Goal: Navigation & Orientation: Find specific page/section

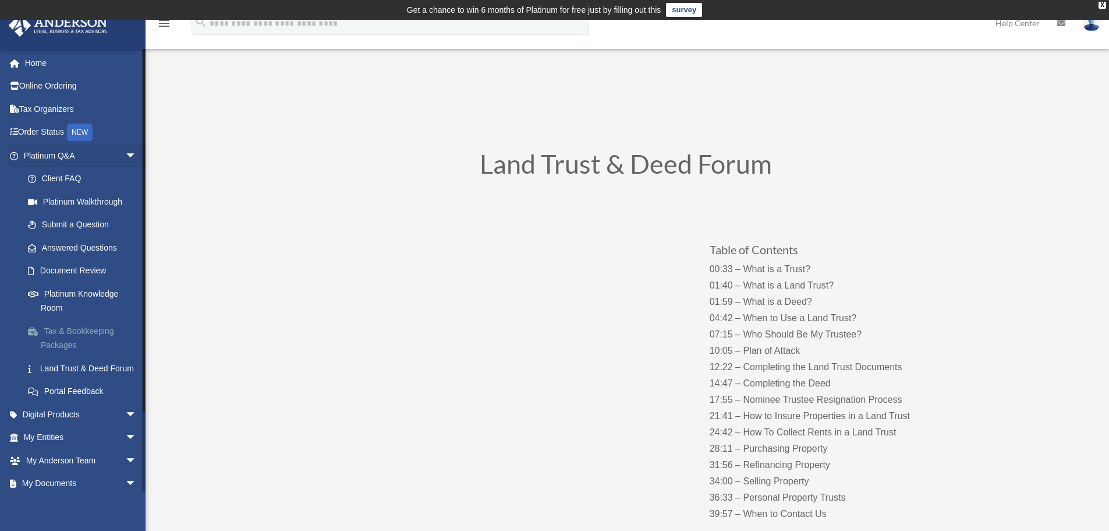
click at [93, 342] on link "Tax & Bookkeeping Packages" at bounding box center [85, 337] width 138 height 37
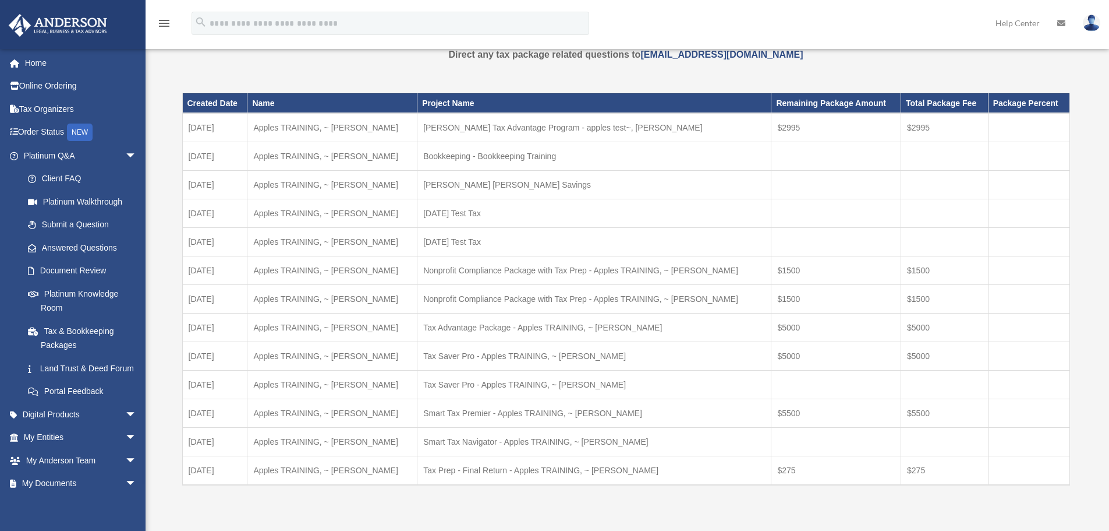
scroll to position [51, 0]
click at [84, 469] on link "My Anderson Team arrow_drop_down" at bounding box center [81, 459] width 146 height 23
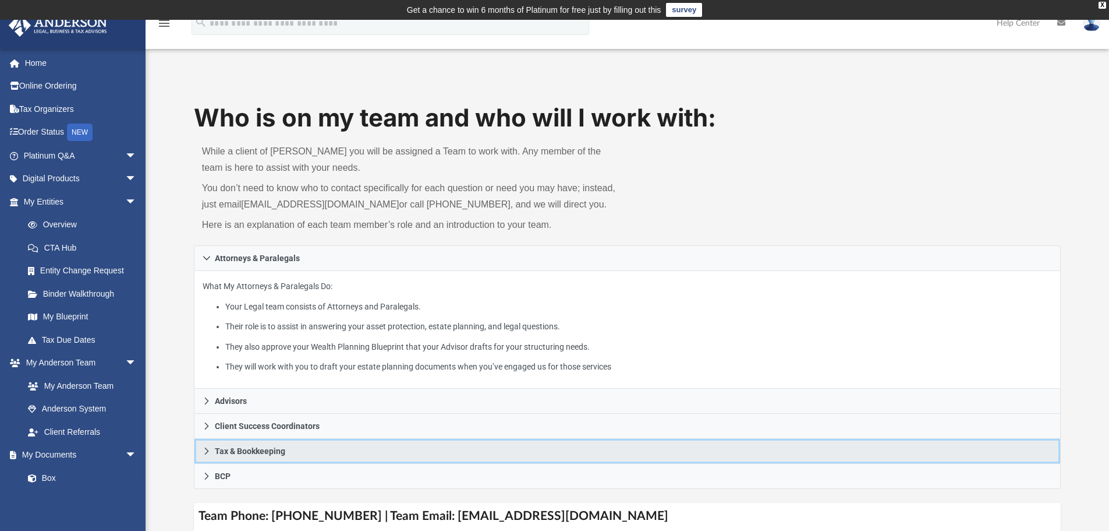
click at [529, 454] on link "Tax & Bookkeeping" at bounding box center [628, 450] width 868 height 25
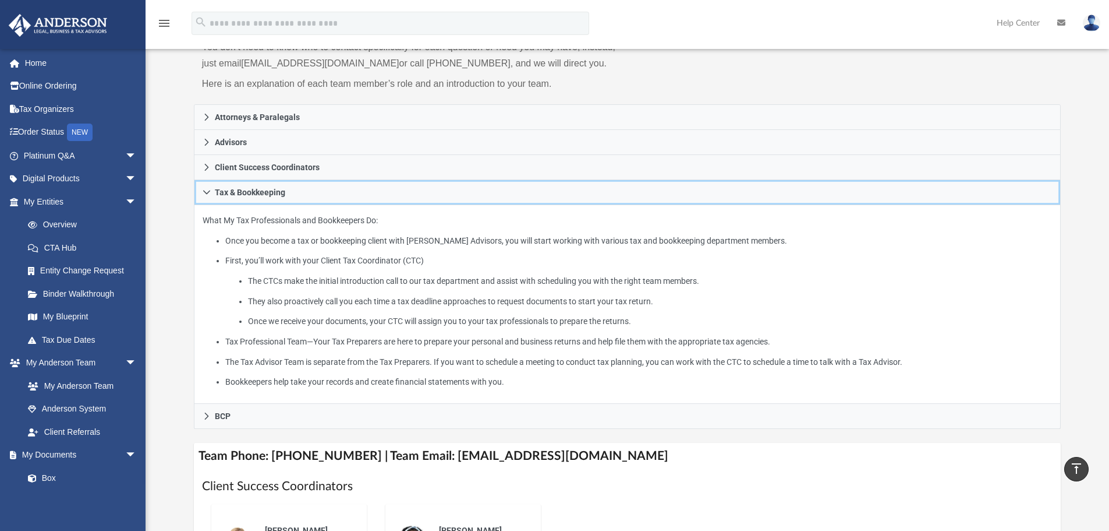
scroll to position [139, 0]
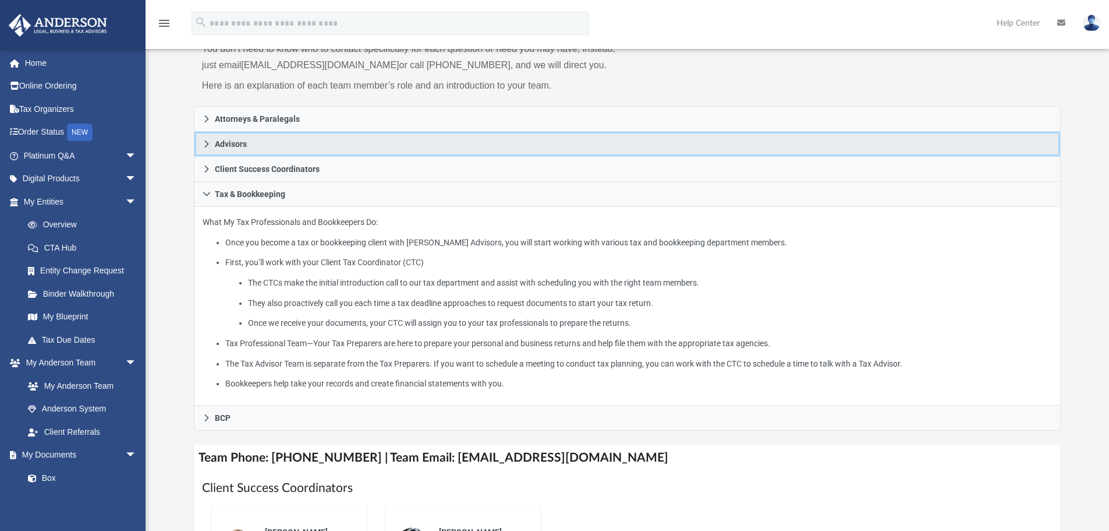
click at [412, 144] on link "Advisors" at bounding box center [628, 144] width 868 height 25
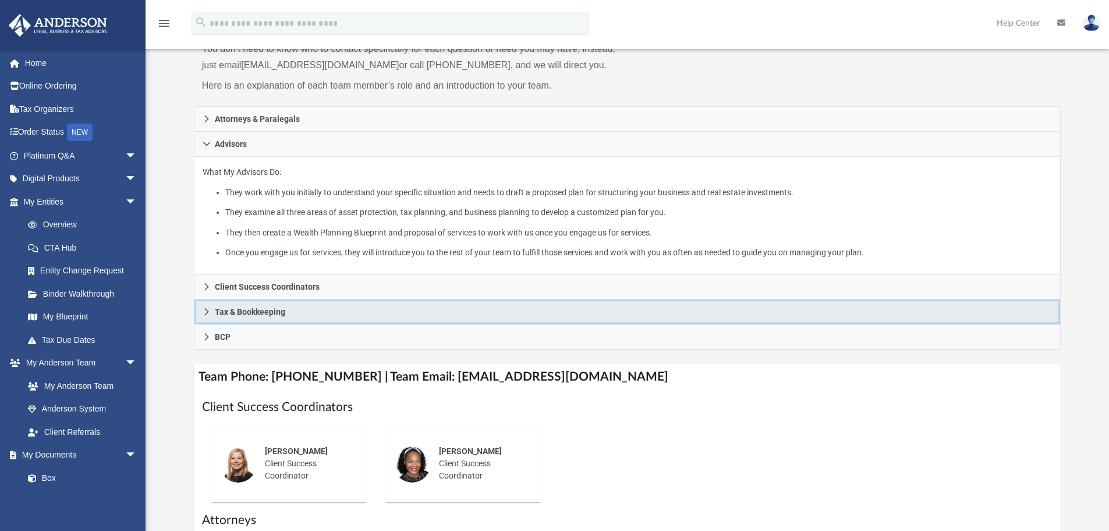
click at [333, 314] on link "Tax & Bookkeeping" at bounding box center [628, 311] width 868 height 25
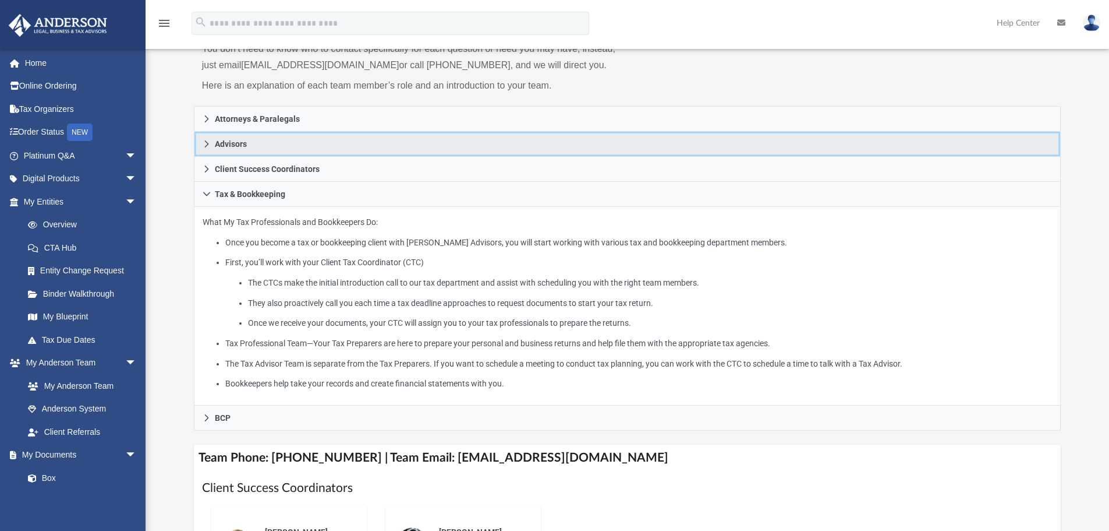
click at [463, 149] on link "Advisors" at bounding box center [628, 144] width 868 height 25
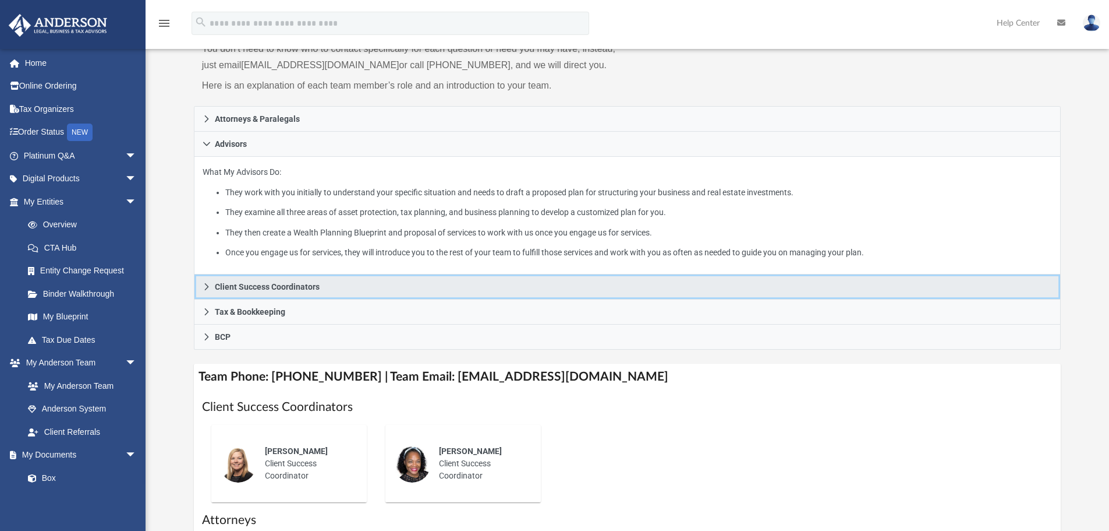
click at [413, 282] on link "Client Success Coordinators" at bounding box center [628, 286] width 868 height 25
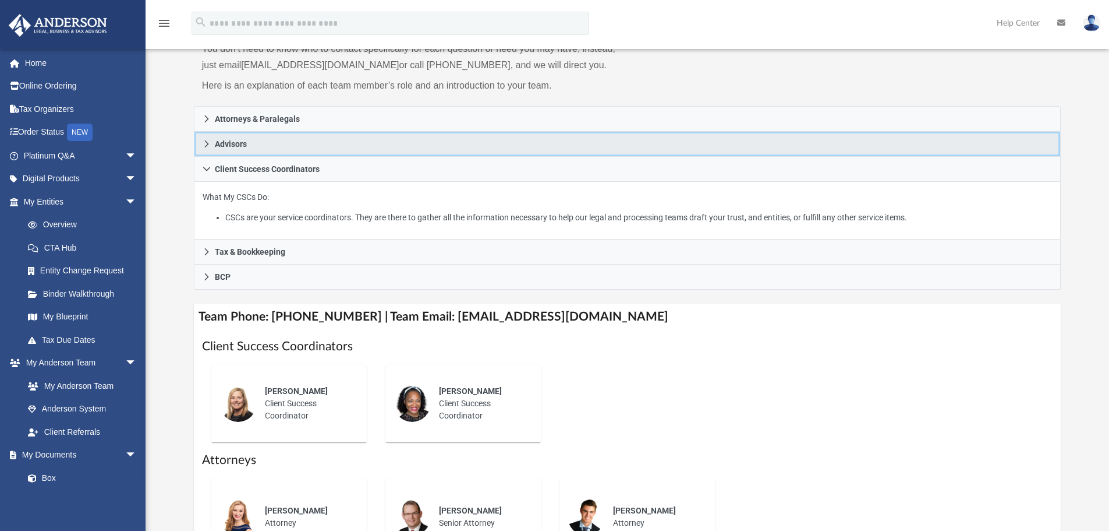
click at [417, 146] on link "Advisors" at bounding box center [628, 144] width 868 height 25
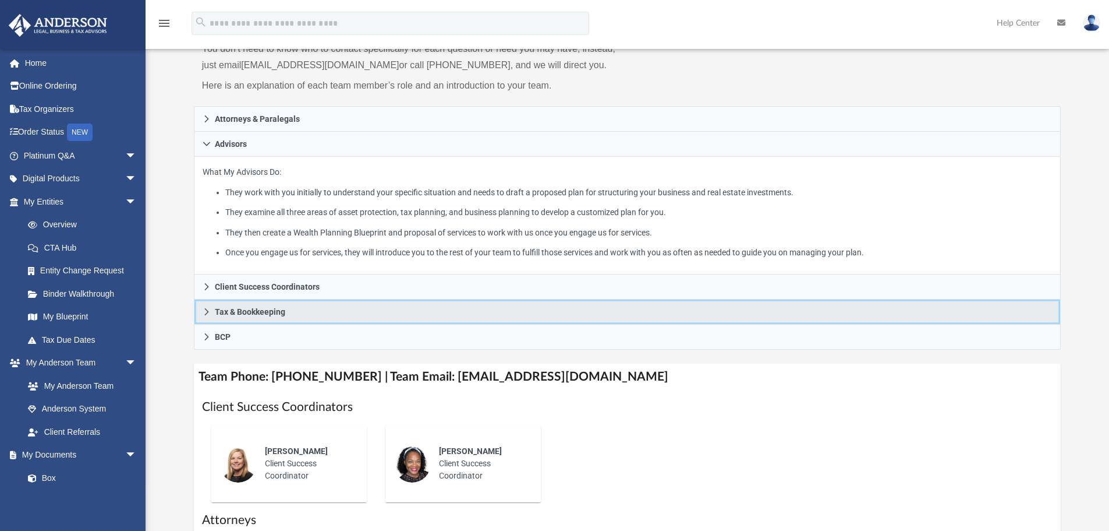
click at [363, 311] on link "Tax & Bookkeeping" at bounding box center [628, 311] width 868 height 25
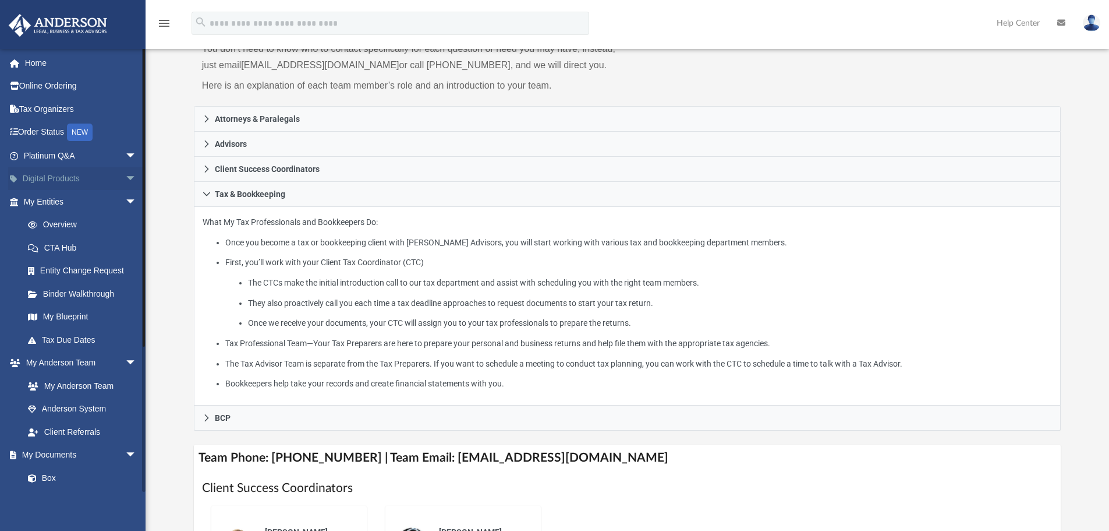
click at [125, 176] on span "arrow_drop_down" at bounding box center [136, 179] width 23 height 24
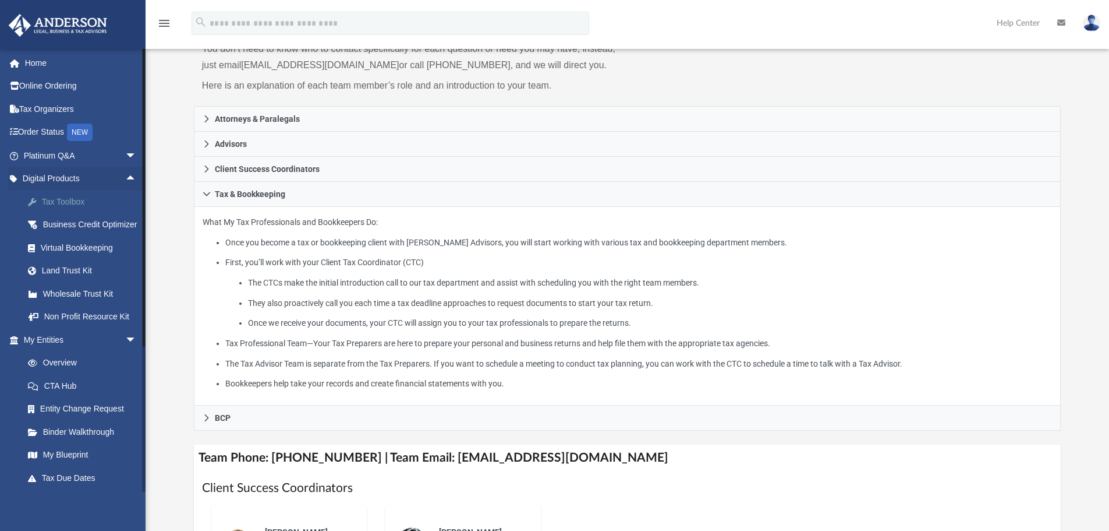
click at [97, 204] on div "Tax Toolbox" at bounding box center [90, 201] width 99 height 15
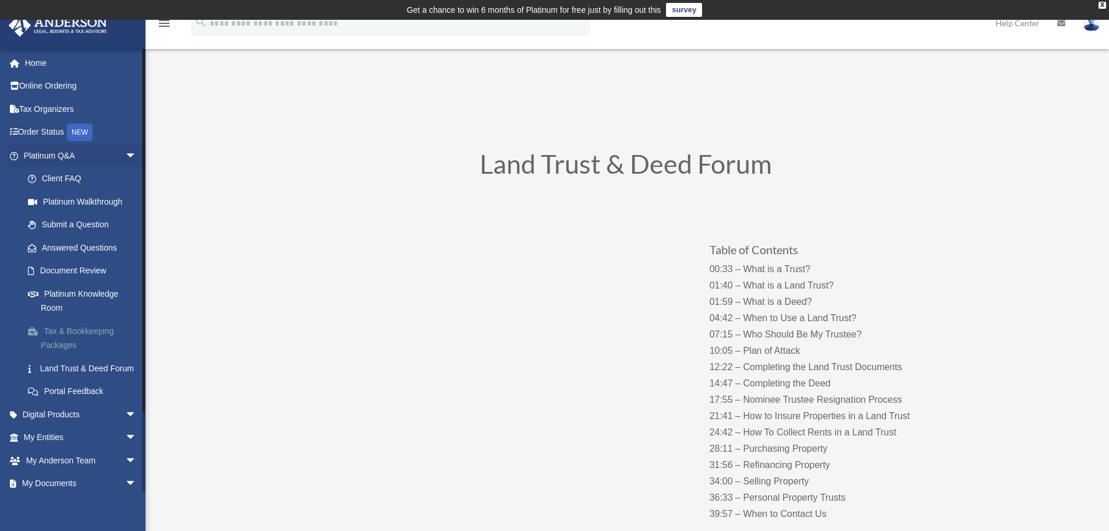
click at [96, 334] on link "Tax & Bookkeeping Packages" at bounding box center [85, 337] width 138 height 37
click at [125, 150] on span "arrow_drop_down" at bounding box center [136, 156] width 23 height 24
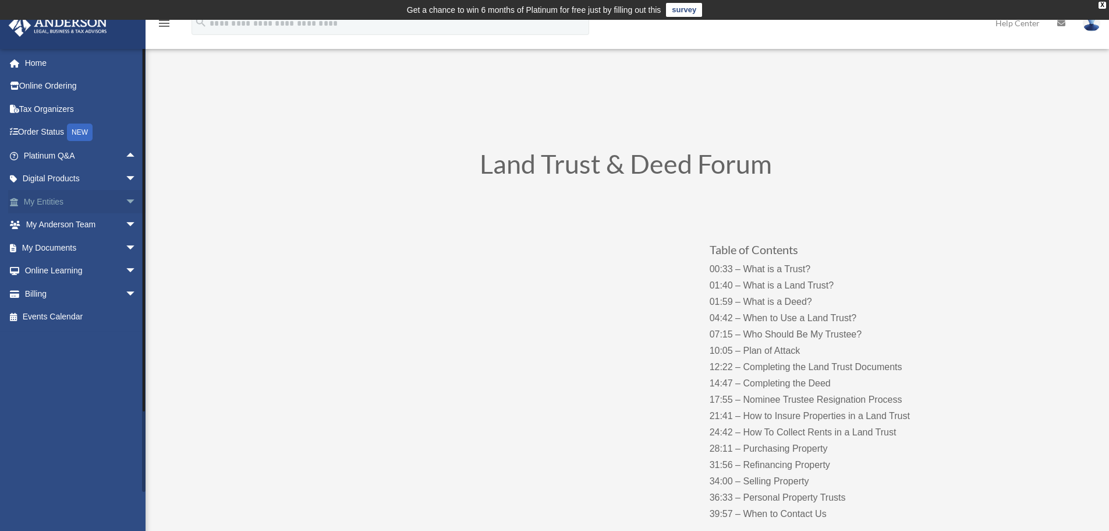
click at [125, 207] on span "arrow_drop_down" at bounding box center [136, 202] width 23 height 24
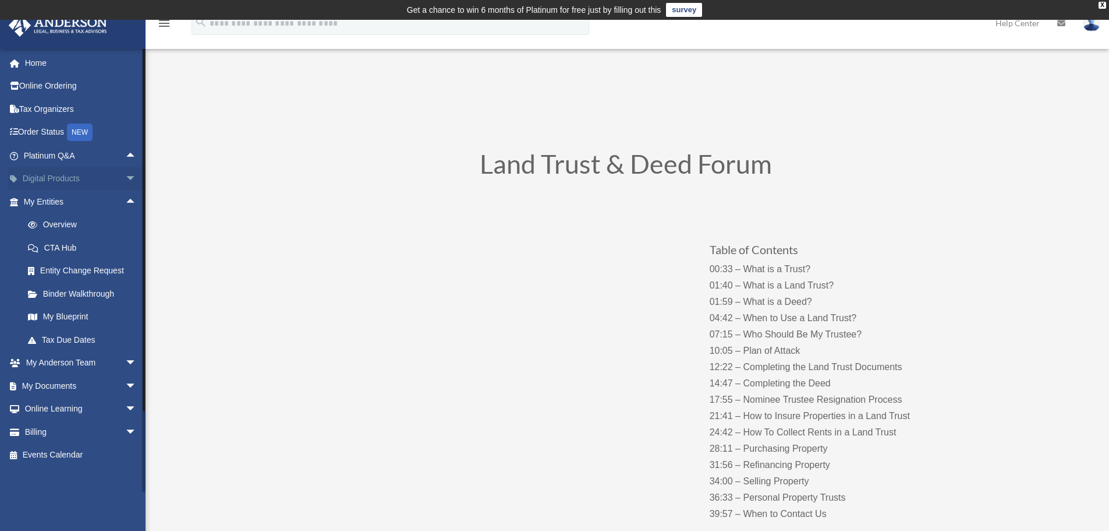
click at [125, 173] on span "arrow_drop_down" at bounding box center [136, 179] width 23 height 24
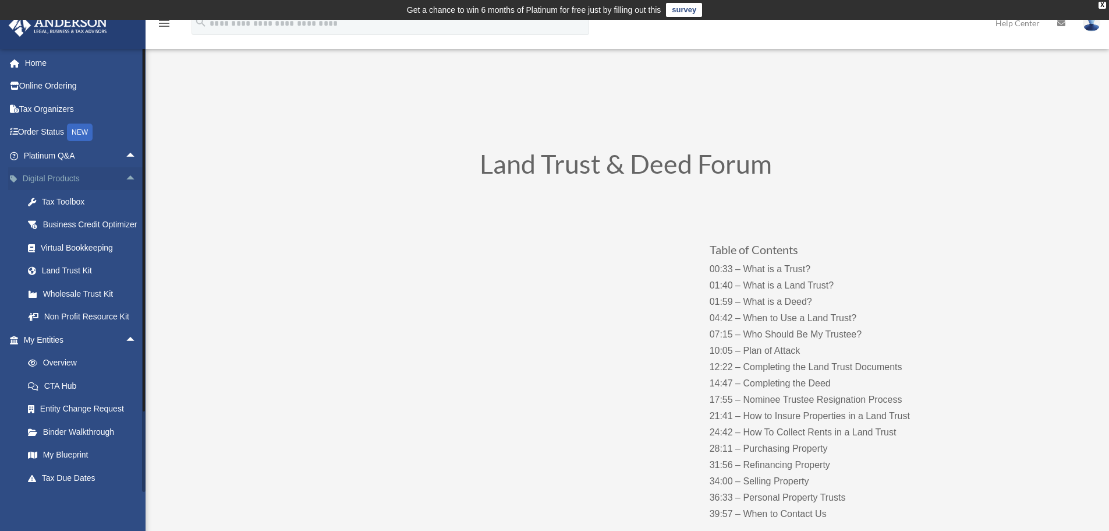
click at [125, 178] on span "arrow_drop_up" at bounding box center [136, 179] width 23 height 24
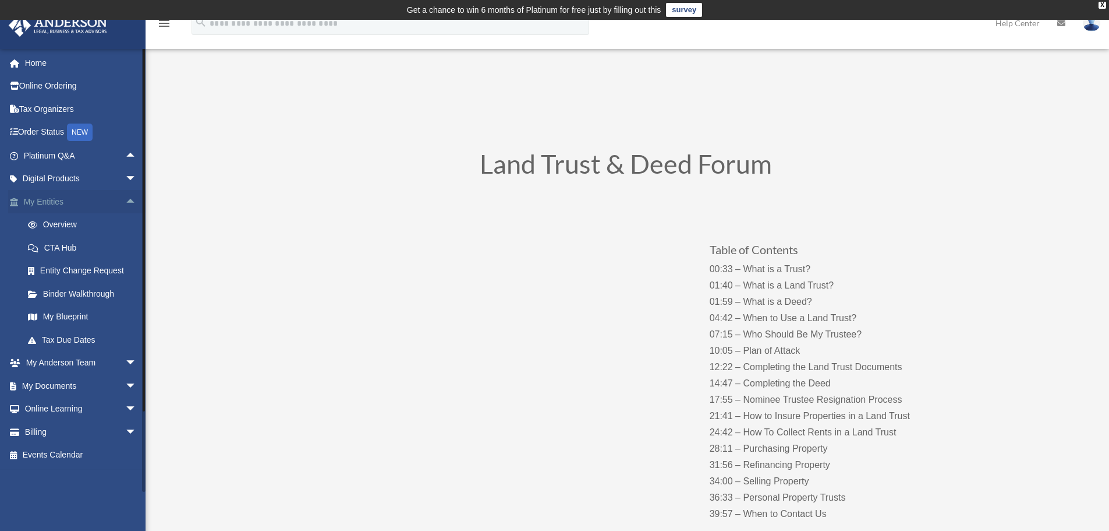
click at [125, 199] on span "arrow_drop_up" at bounding box center [136, 202] width 23 height 24
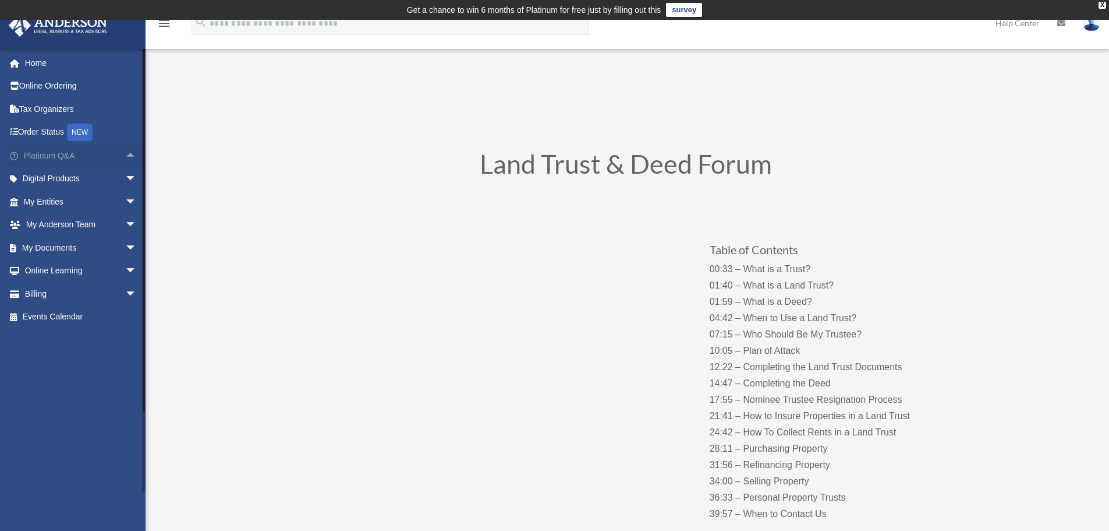
click at [125, 152] on span "arrow_drop_up" at bounding box center [136, 156] width 23 height 24
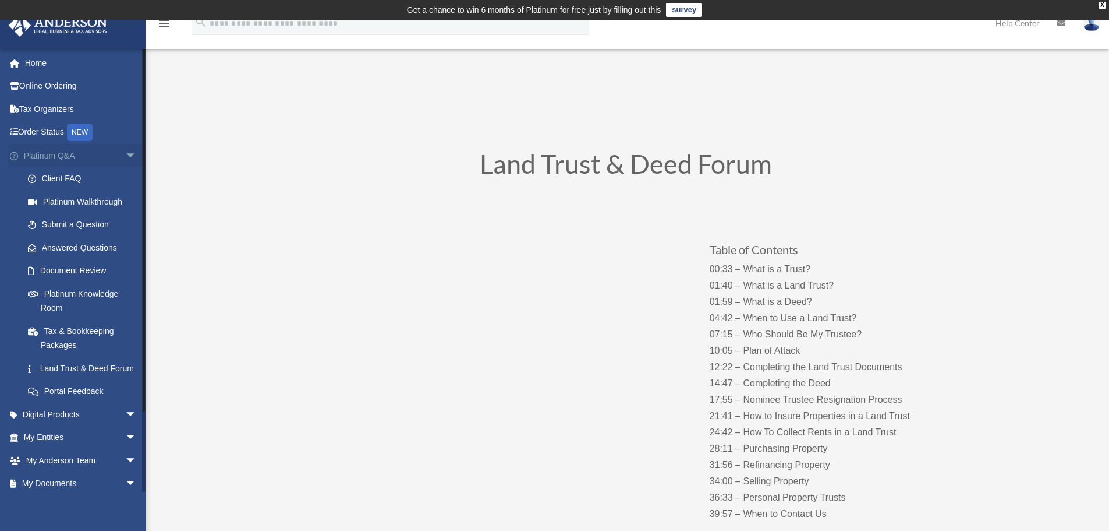
click at [125, 156] on span "arrow_drop_down" at bounding box center [136, 156] width 23 height 24
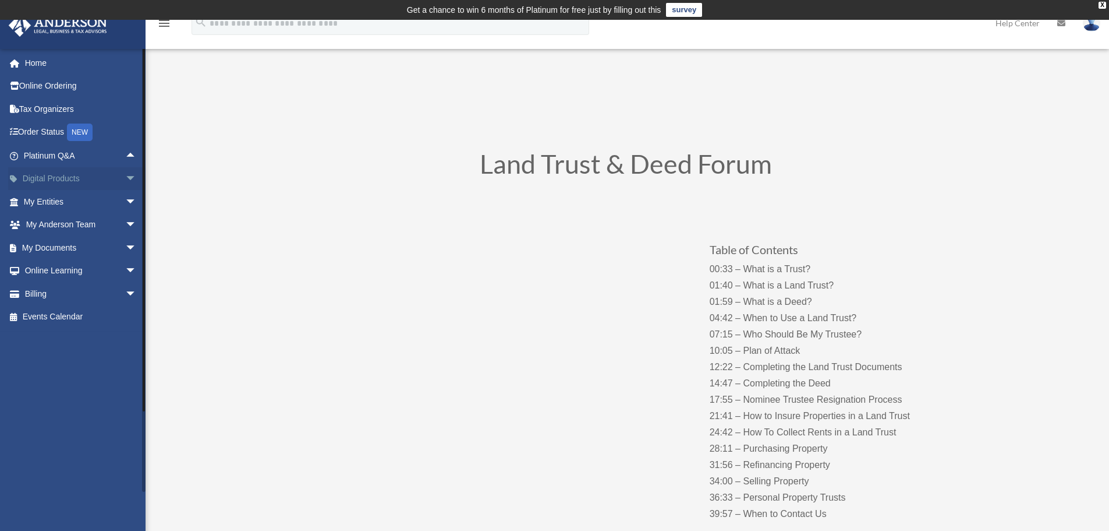
click at [125, 176] on span "arrow_drop_down" at bounding box center [136, 179] width 23 height 24
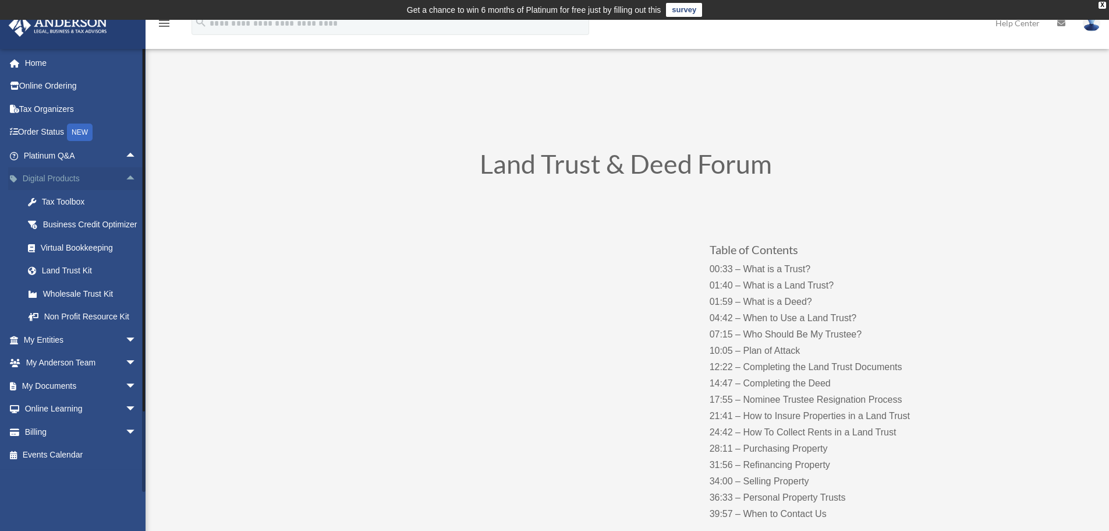
click at [125, 179] on span "arrow_drop_up" at bounding box center [136, 179] width 23 height 24
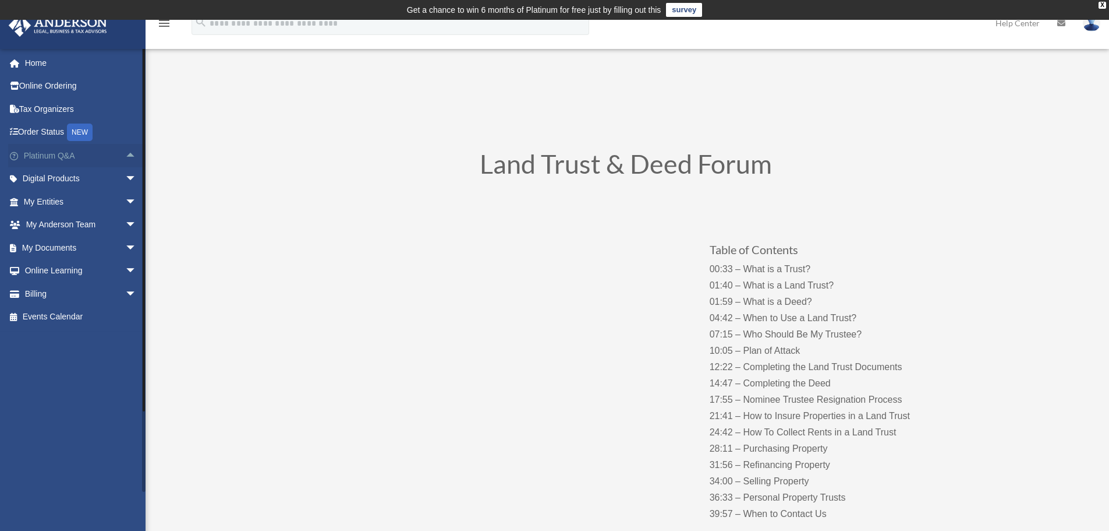
click at [126, 148] on span "arrow_drop_up" at bounding box center [136, 156] width 23 height 24
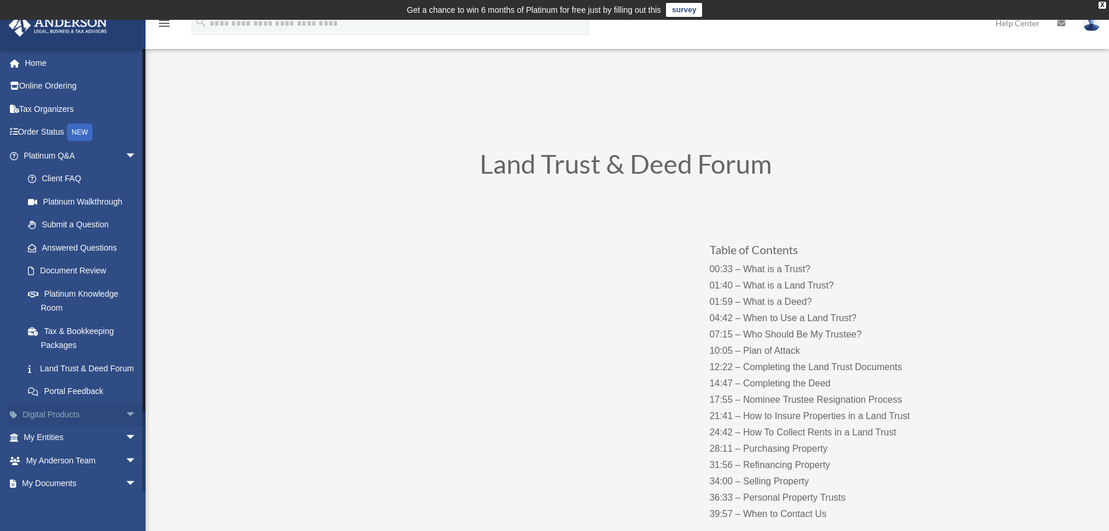
click at [125, 426] on span "arrow_drop_down" at bounding box center [136, 414] width 23 height 24
click at [125, 426] on span "arrow_drop_up" at bounding box center [136, 414] width 23 height 24
click at [125, 159] on span "arrow_drop_down" at bounding box center [136, 156] width 23 height 24
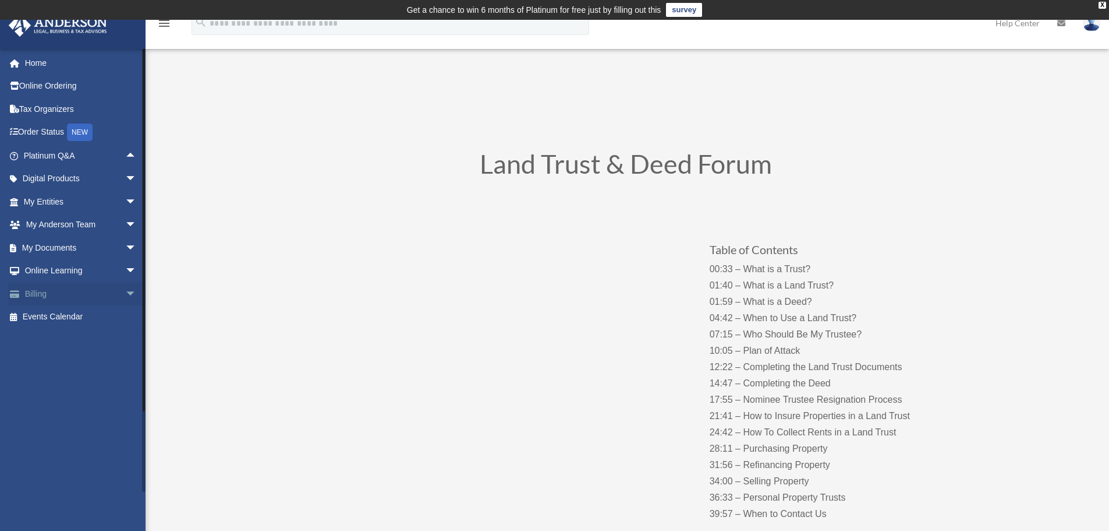
click at [125, 292] on span "arrow_drop_down" at bounding box center [136, 294] width 23 height 24
click at [125, 270] on span "arrow_drop_down" at bounding box center [136, 271] width 23 height 24
click at [83, 341] on link "Resources" at bounding box center [85, 339] width 138 height 23
click at [125, 245] on span "arrow_drop_down" at bounding box center [136, 248] width 23 height 24
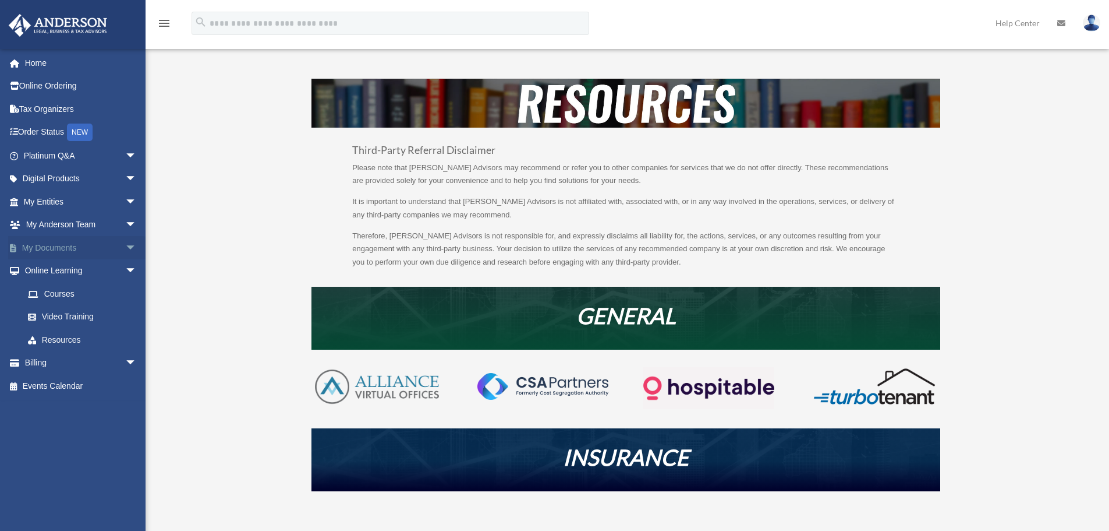
click at [125, 247] on span "arrow_drop_down" at bounding box center [136, 248] width 23 height 24
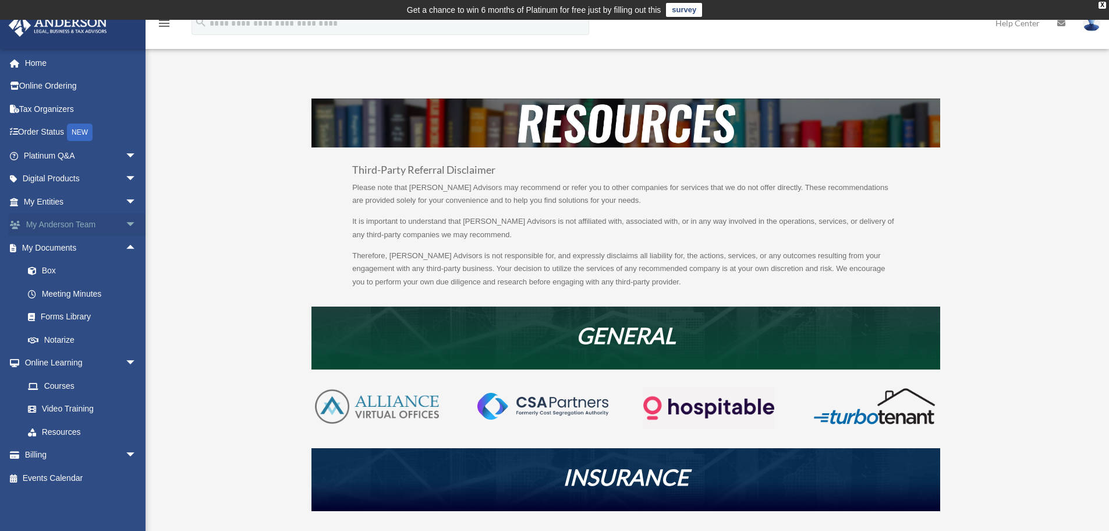
click at [125, 217] on span "arrow_drop_down" at bounding box center [136, 225] width 23 height 24
click at [125, 199] on span "arrow_drop_down" at bounding box center [136, 202] width 23 height 24
click at [125, 172] on span "arrow_drop_down" at bounding box center [136, 179] width 23 height 24
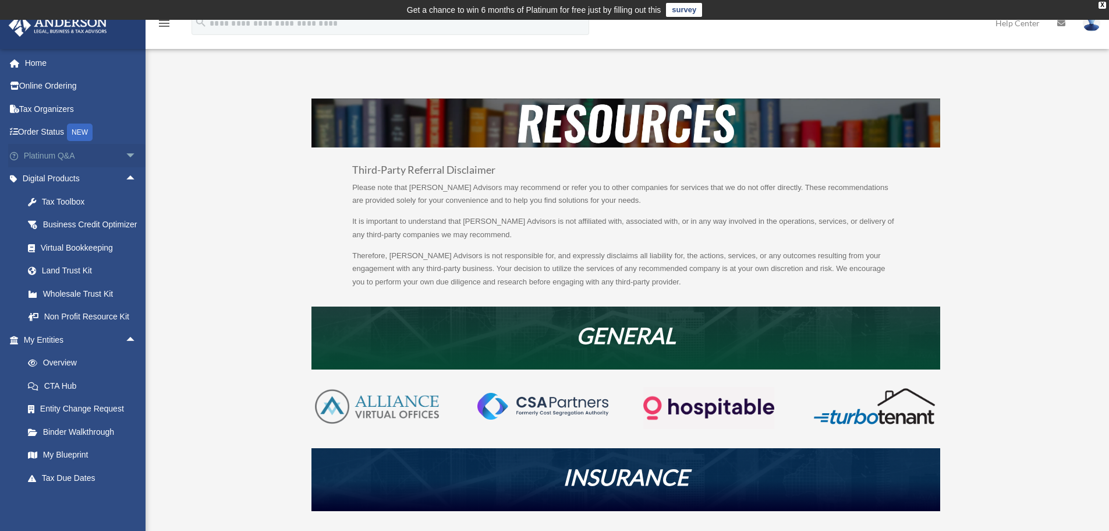
click at [126, 154] on span "arrow_drop_down" at bounding box center [136, 156] width 23 height 24
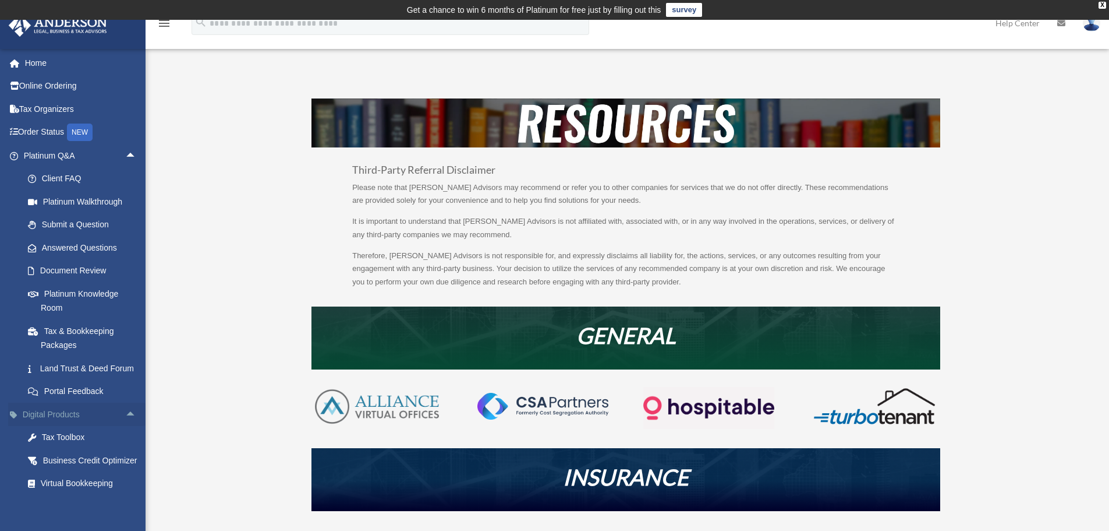
click at [125, 426] on span "arrow_drop_up" at bounding box center [136, 414] width 23 height 24
click at [125, 155] on span "arrow_drop_up" at bounding box center [136, 156] width 23 height 24
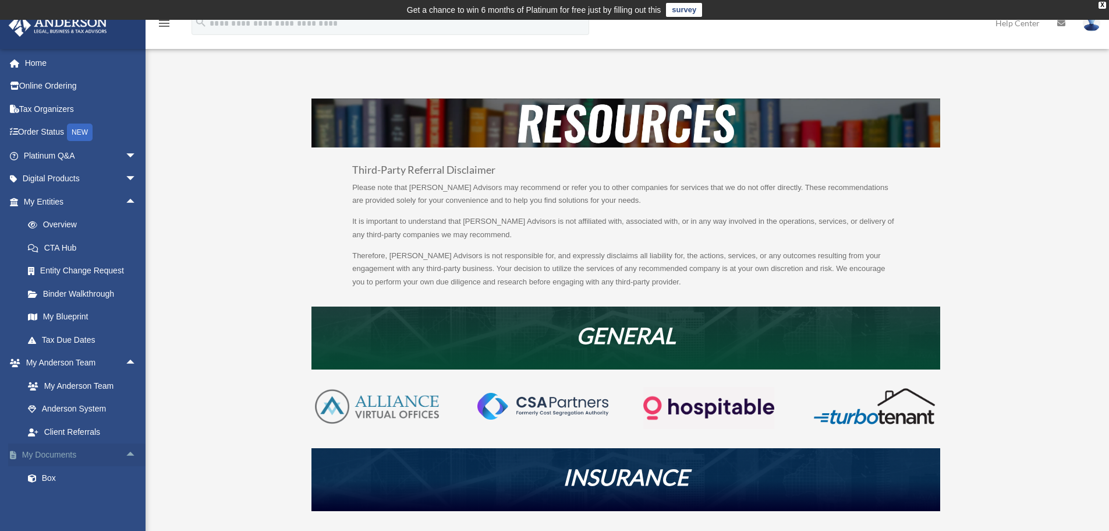
click at [125, 461] on span "arrow_drop_up" at bounding box center [136, 455] width 23 height 24
click at [125, 461] on span "arrow_drop_down" at bounding box center [136, 455] width 23 height 24
click at [125, 364] on span "arrow_drop_up" at bounding box center [136, 363] width 23 height 24
click at [125, 362] on span "arrow_drop_down" at bounding box center [136, 363] width 23 height 24
click at [125, 171] on span "arrow_drop_down" at bounding box center [136, 179] width 23 height 24
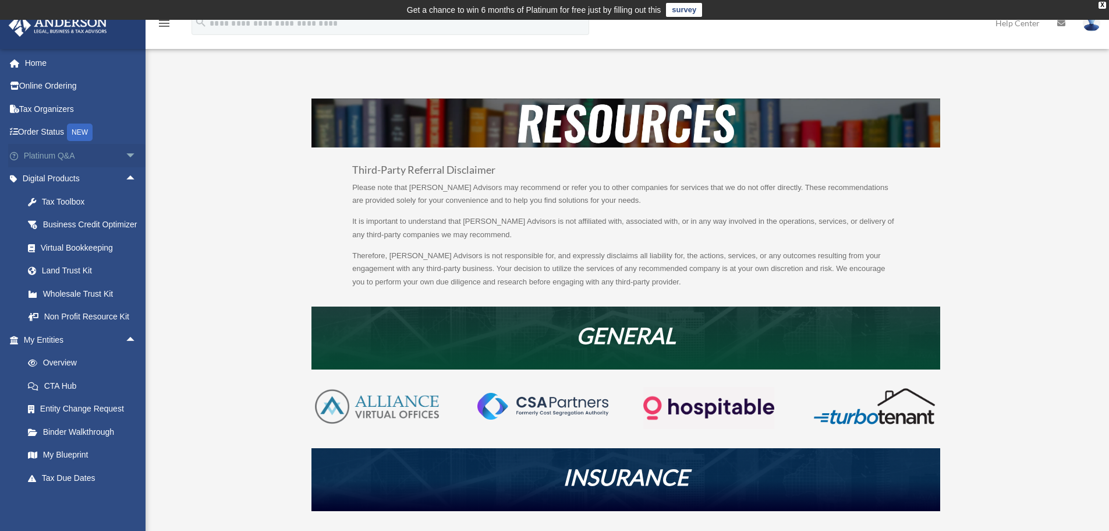
click at [127, 150] on span "arrow_drop_down" at bounding box center [136, 156] width 23 height 24
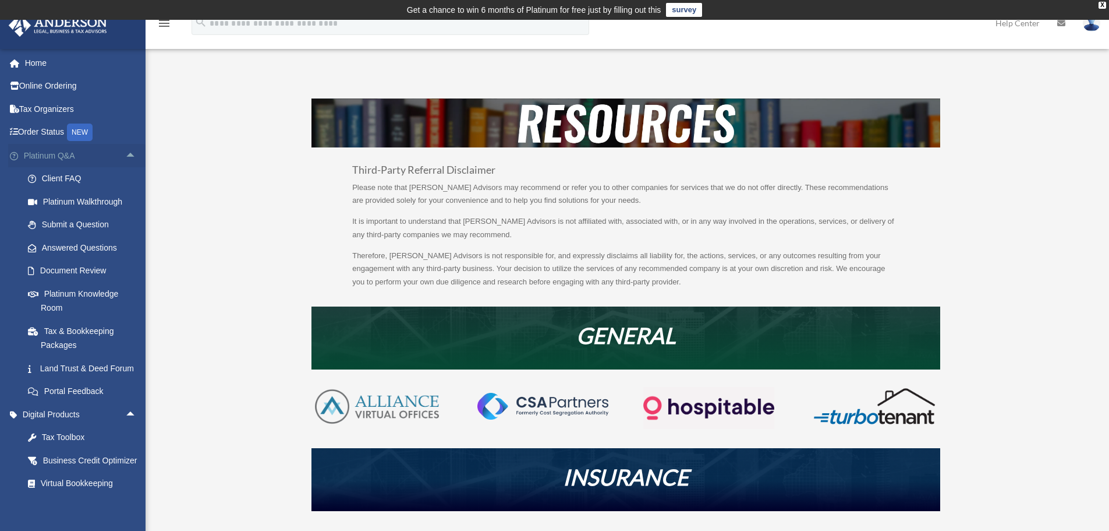
click at [125, 157] on span "arrow_drop_up" at bounding box center [136, 156] width 23 height 24
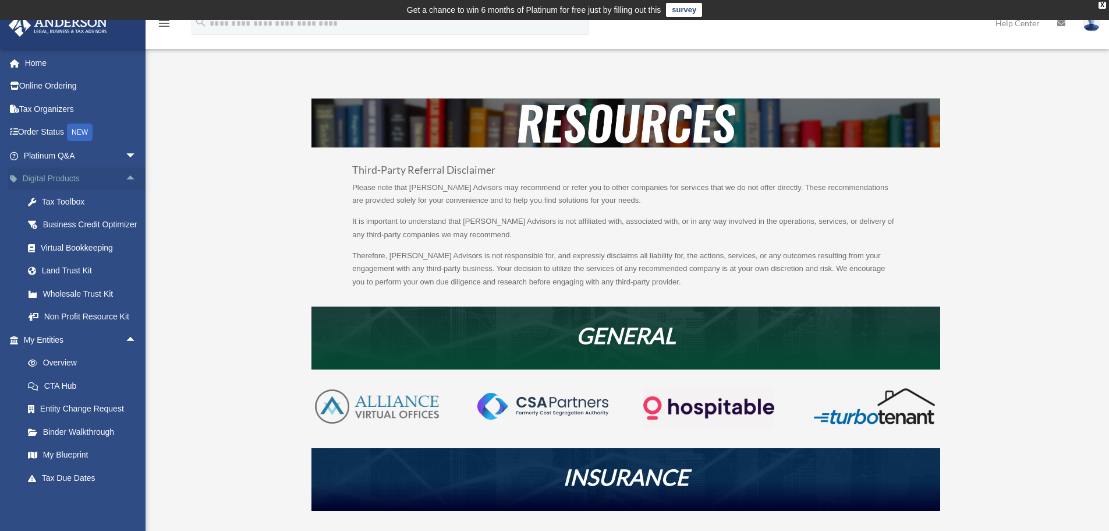
click at [125, 175] on span "arrow_drop_up" at bounding box center [136, 179] width 23 height 24
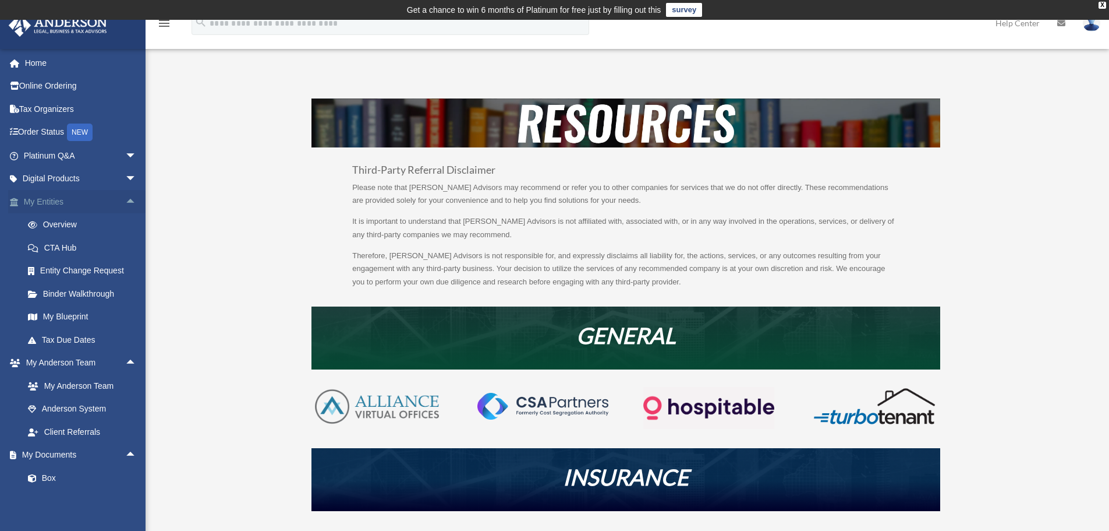
click at [125, 201] on span "arrow_drop_up" at bounding box center [136, 202] width 23 height 24
